Goal: Use online tool/utility: Utilize a website feature to perform a specific function

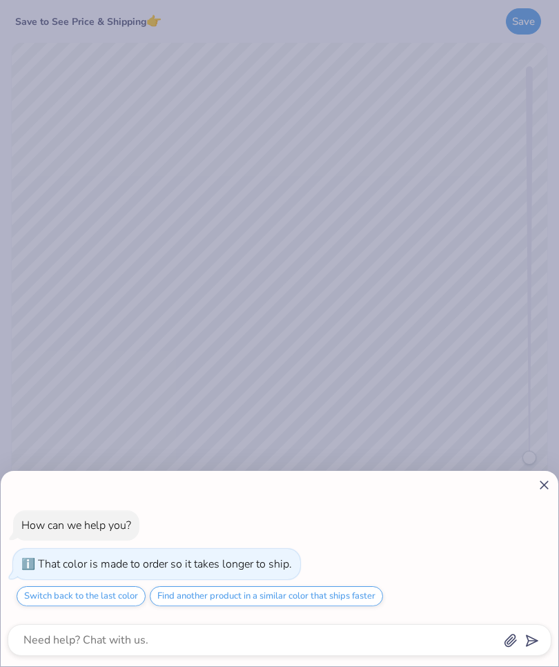
click at [541, 465] on div "How can we help you? That color is made to order so it takes longer to ship. Sw…" at bounding box center [279, 333] width 559 height 667
type textarea "x"
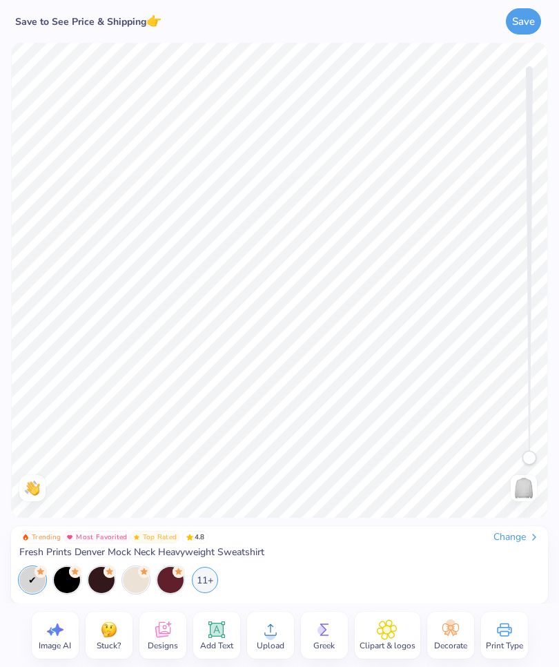
click at [130, 582] on div at bounding box center [136, 580] width 26 height 26
click at [24, 589] on div at bounding box center [32, 580] width 26 height 26
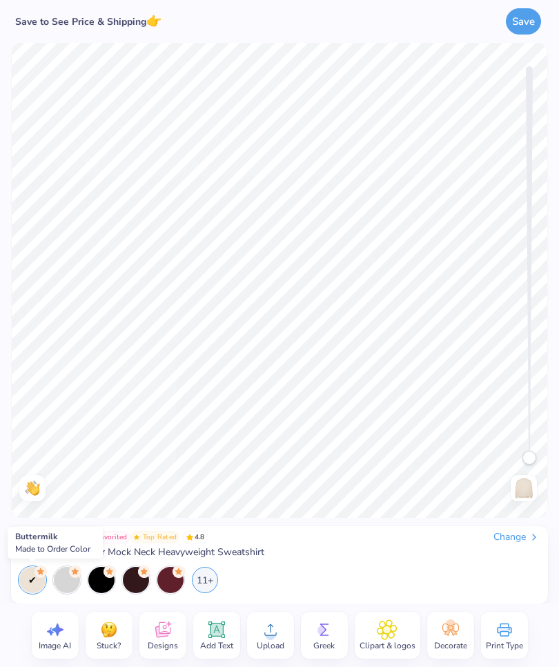
click at [69, 589] on div at bounding box center [67, 580] width 26 height 26
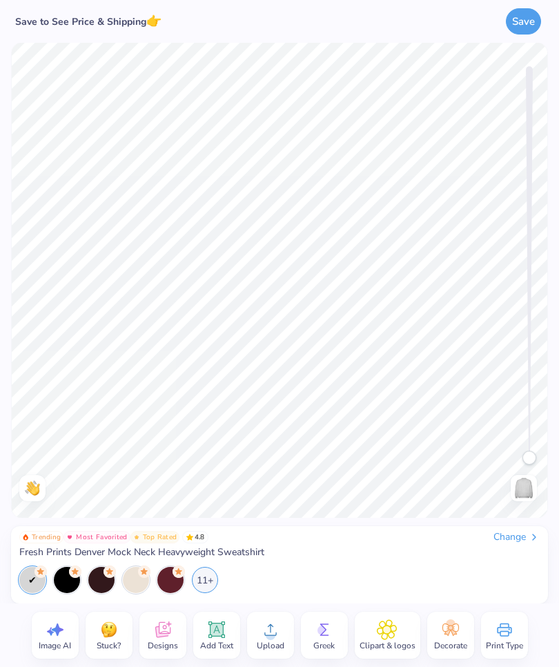
click at [220, 633] on icon at bounding box center [216, 629] width 13 height 13
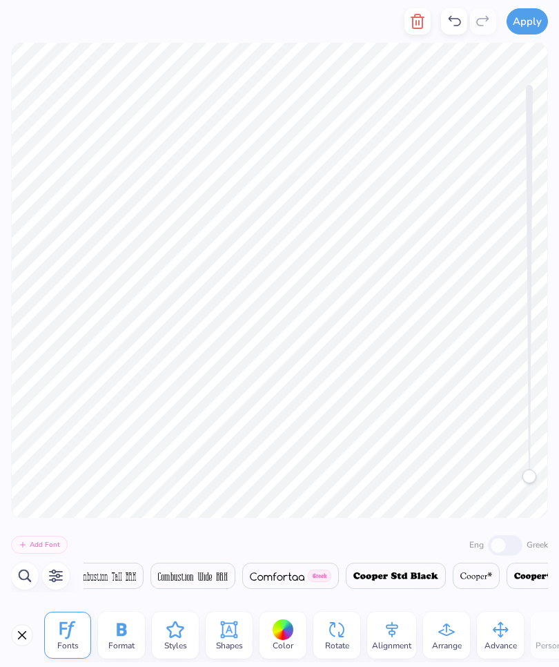
scroll to position [0, 6917]
click at [304, 573] on img at bounding box center [277, 576] width 55 height 8
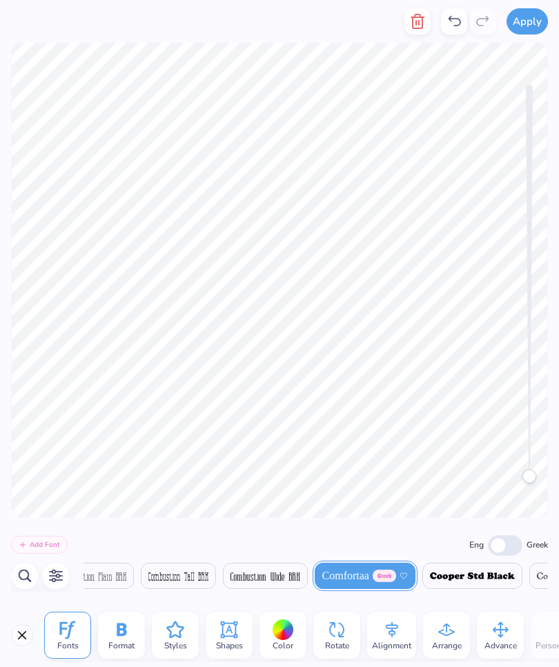
click at [493, 532] on div "Add Font Eng [DEMOGRAPHIC_DATA] [DEMOGRAPHIC_DATA] [DEMOGRAPHIC_DATA] [DEMOGRAP…" at bounding box center [279, 561] width 559 height 86
click at [498, 542] on input "Eng" at bounding box center [505, 545] width 35 height 21
click at [509, 585] on div at bounding box center [472, 576] width 100 height 26
checkbox input "false"
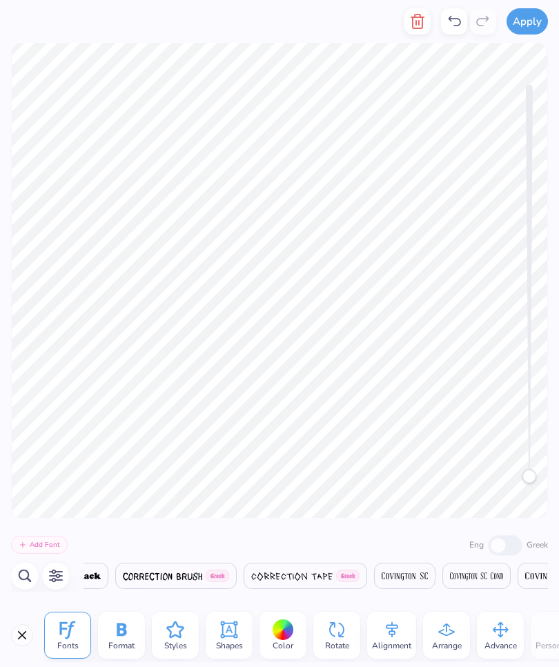
scroll to position [0, 7529]
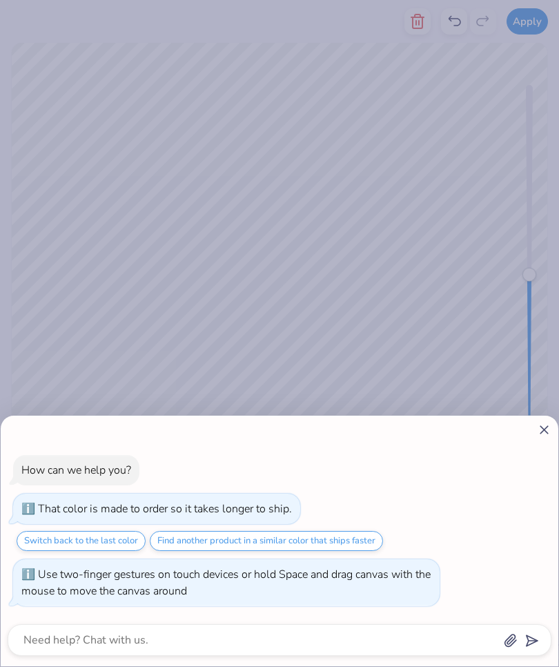
click at [507, 218] on div "How can we help you? That color is made to order so it takes longer to ship. Sw…" at bounding box center [279, 333] width 559 height 667
type textarea "x"
